Goal: Use online tool/utility

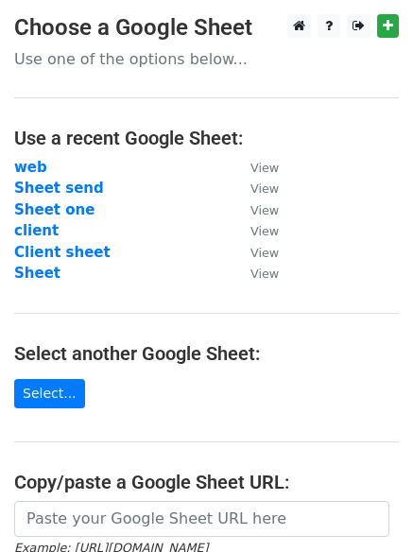
scroll to position [149, 0]
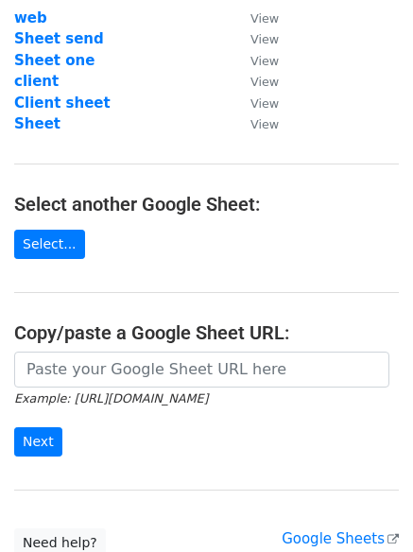
click at [116, 342] on h4 "Copy/paste a Google Sheet URL:" at bounding box center [206, 332] width 384 height 23
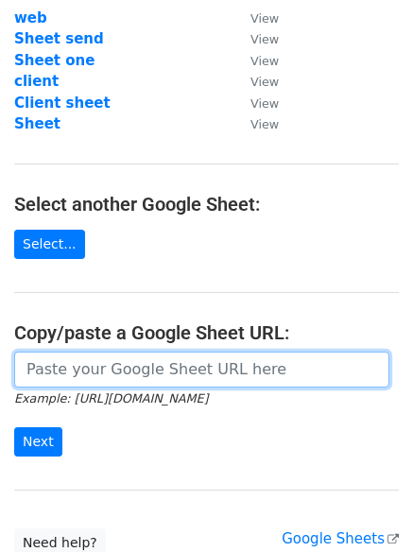
click at [107, 358] on input "url" at bounding box center [201, 369] width 375 height 36
paste input "[URL][DOMAIN_NAME]"
type input "[URL][DOMAIN_NAME]"
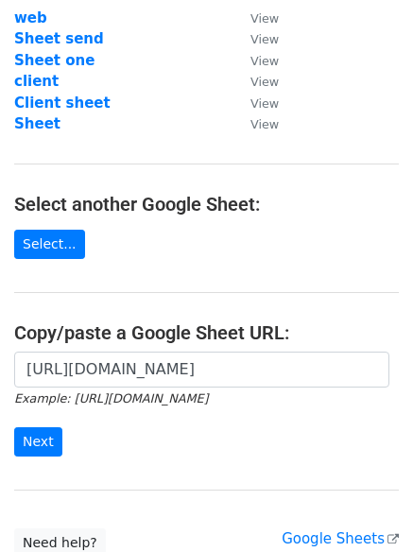
click at [8, 429] on div "[URL][DOMAIN_NAME] Example: [URL][DOMAIN_NAME] Next" at bounding box center [206, 413] width 413 height 125
click at [34, 447] on input "Next" at bounding box center [38, 441] width 48 height 29
